Goal: Find contact information: Find contact information

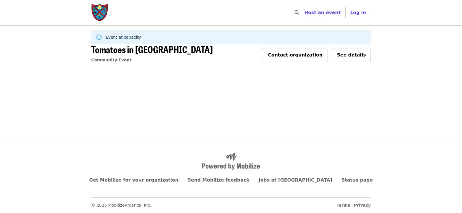
click at [98, 37] on icon at bounding box center [99, 37] width 6 height 6
click at [358, 56] on span "See details" at bounding box center [351, 54] width 29 height 5
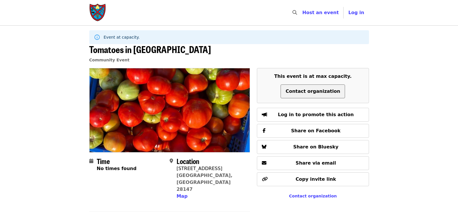
click at [308, 94] on span "Contact organization" at bounding box center [312, 91] width 55 height 5
click at [102, 162] on span "Time" at bounding box center [103, 161] width 13 height 10
drag, startPoint x: 109, startPoint y: 207, endPoint x: 109, endPoint y: 193, distance: 14.4
click at [118, 50] on span "Tomatoes in [GEOGRAPHIC_DATA]" at bounding box center [150, 49] width 122 height 14
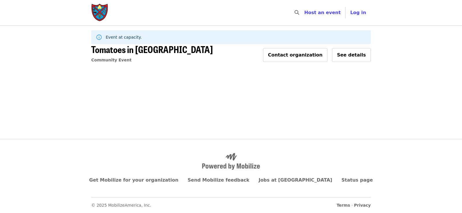
click at [126, 38] on span "Event at capacity." at bounding box center [124, 37] width 36 height 5
click at [361, 55] on span "See details" at bounding box center [351, 54] width 29 height 5
